Goal: Find specific page/section: Find specific page/section

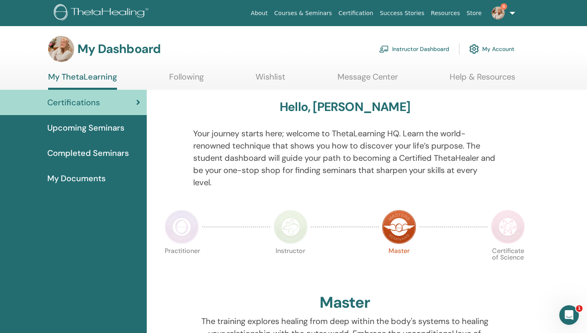
click at [425, 48] on link "Instructor Dashboard" at bounding box center [414, 49] width 70 height 18
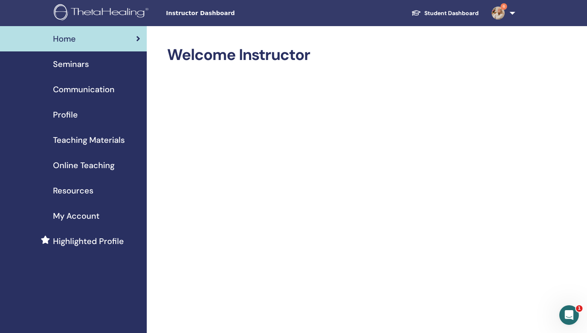
click at [66, 63] on span "Seminars" at bounding box center [71, 64] width 36 height 12
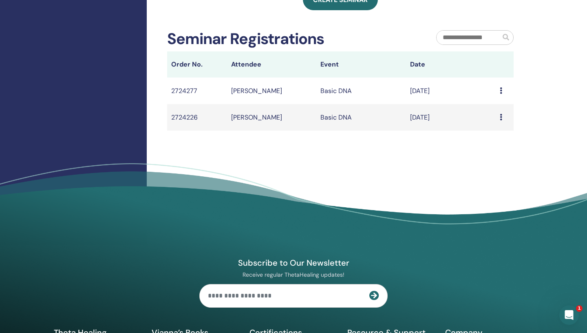
scroll to position [261, 0]
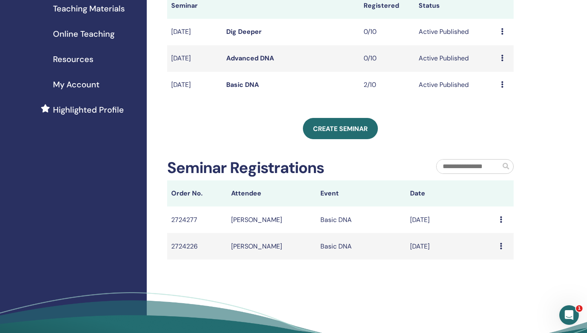
scroll to position [146, 0]
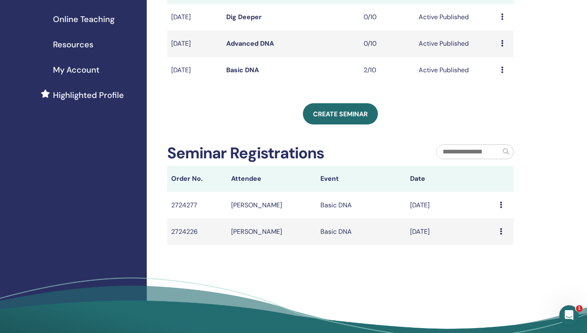
click at [273, 203] on td "Michelle Weineck" at bounding box center [272, 205] width 90 height 27
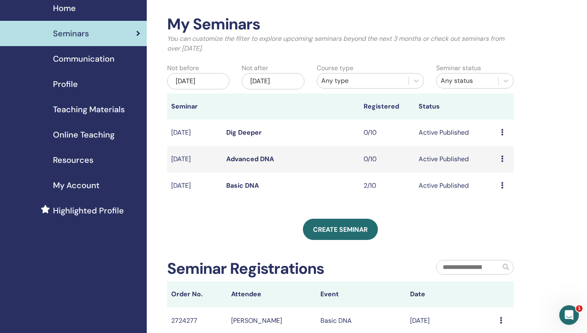
scroll to position [0, 0]
